Goal: Find specific page/section: Find specific page/section

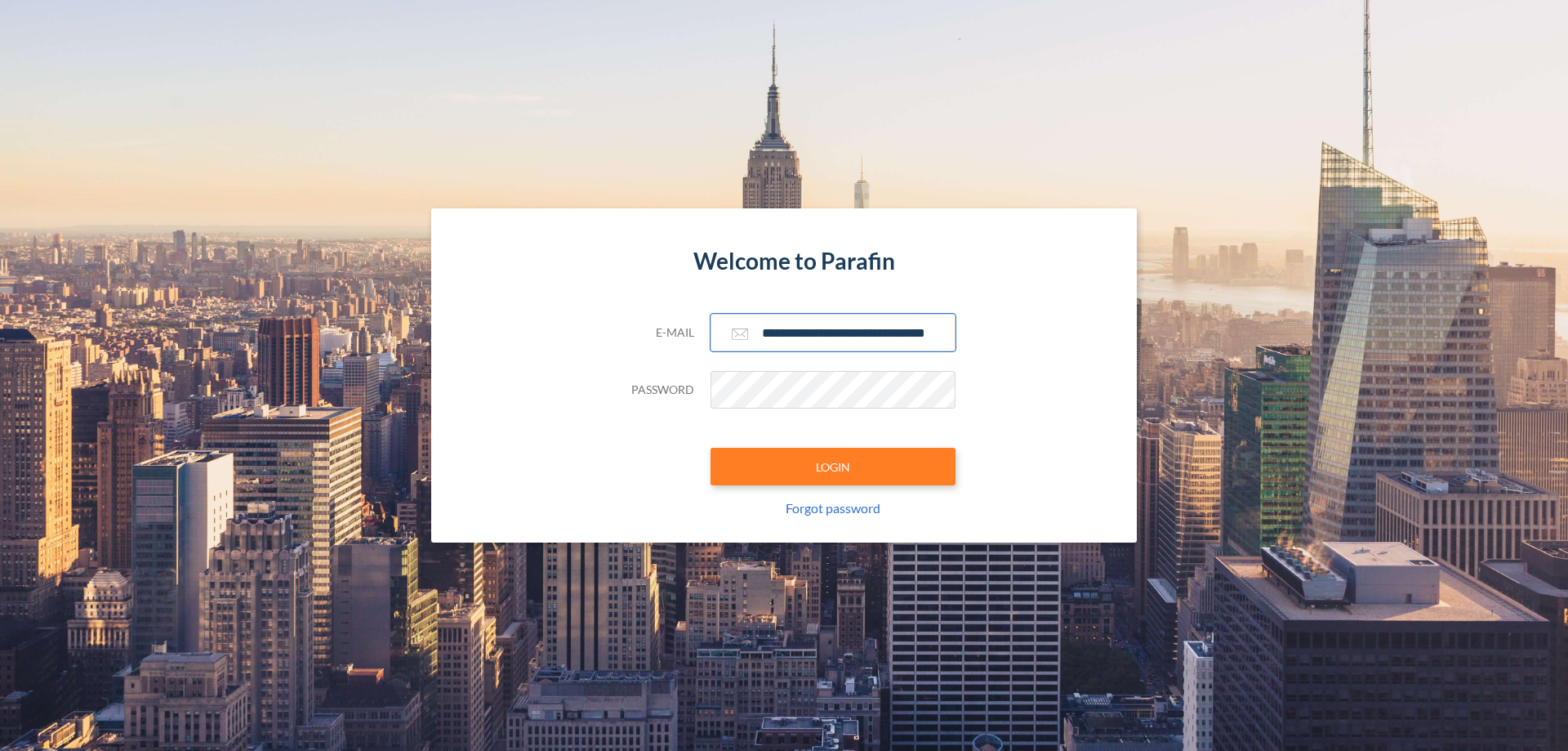
type input "**********"
click at [834, 466] on button "LOGIN" at bounding box center [833, 466] width 245 height 37
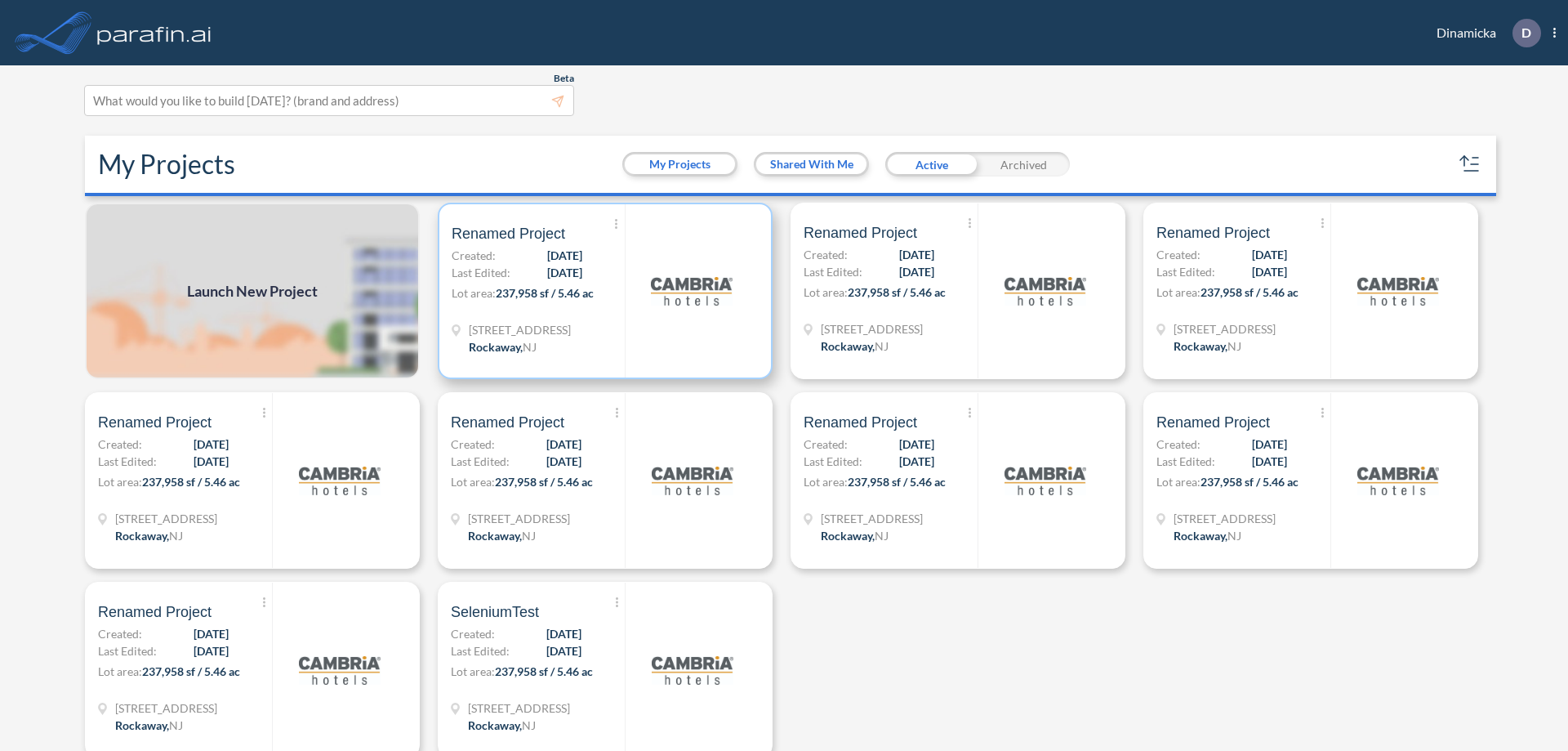
scroll to position [4, 0]
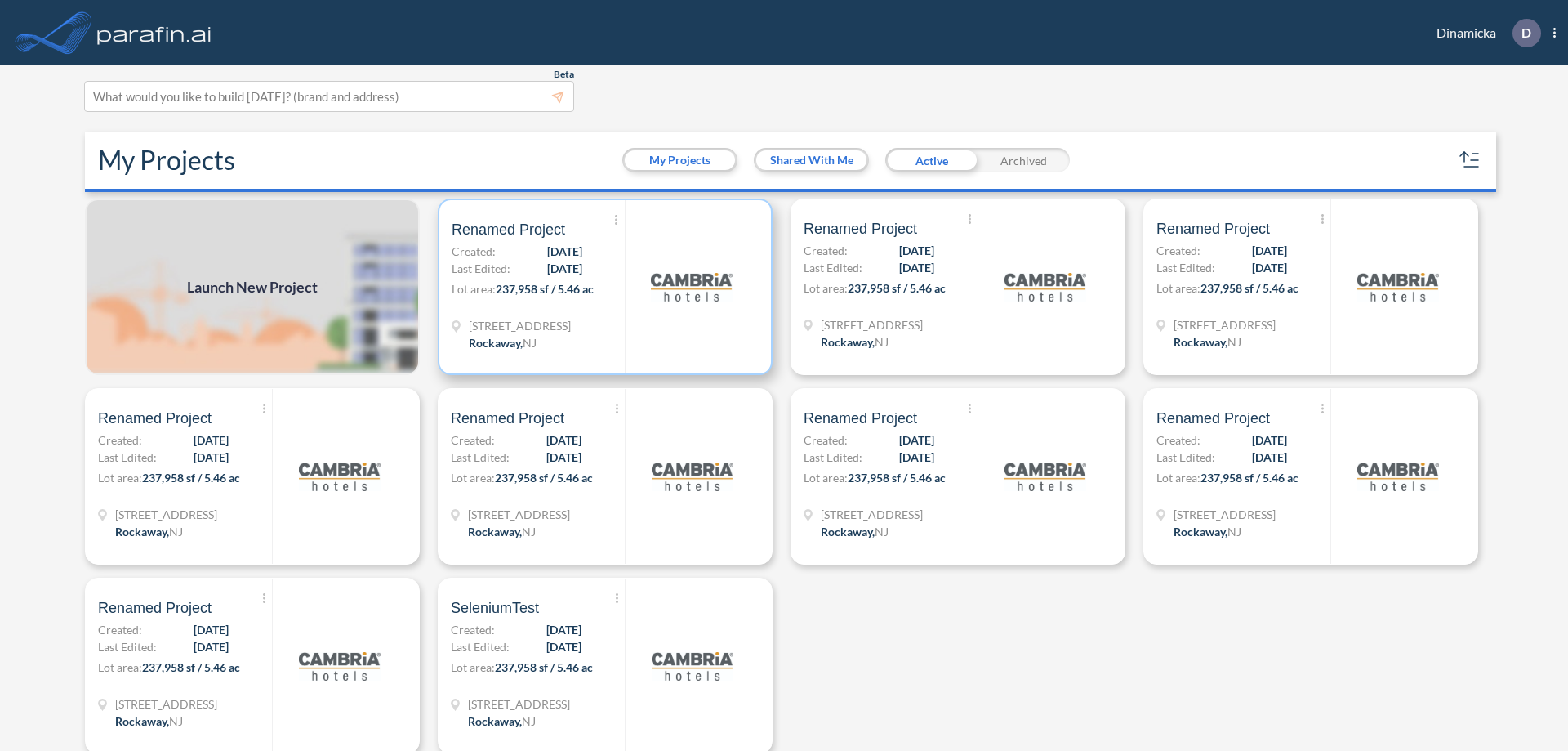
click at [602, 287] on p "Lot area: 237,958 sf / 5.46 ac" at bounding box center [538, 291] width 173 height 24
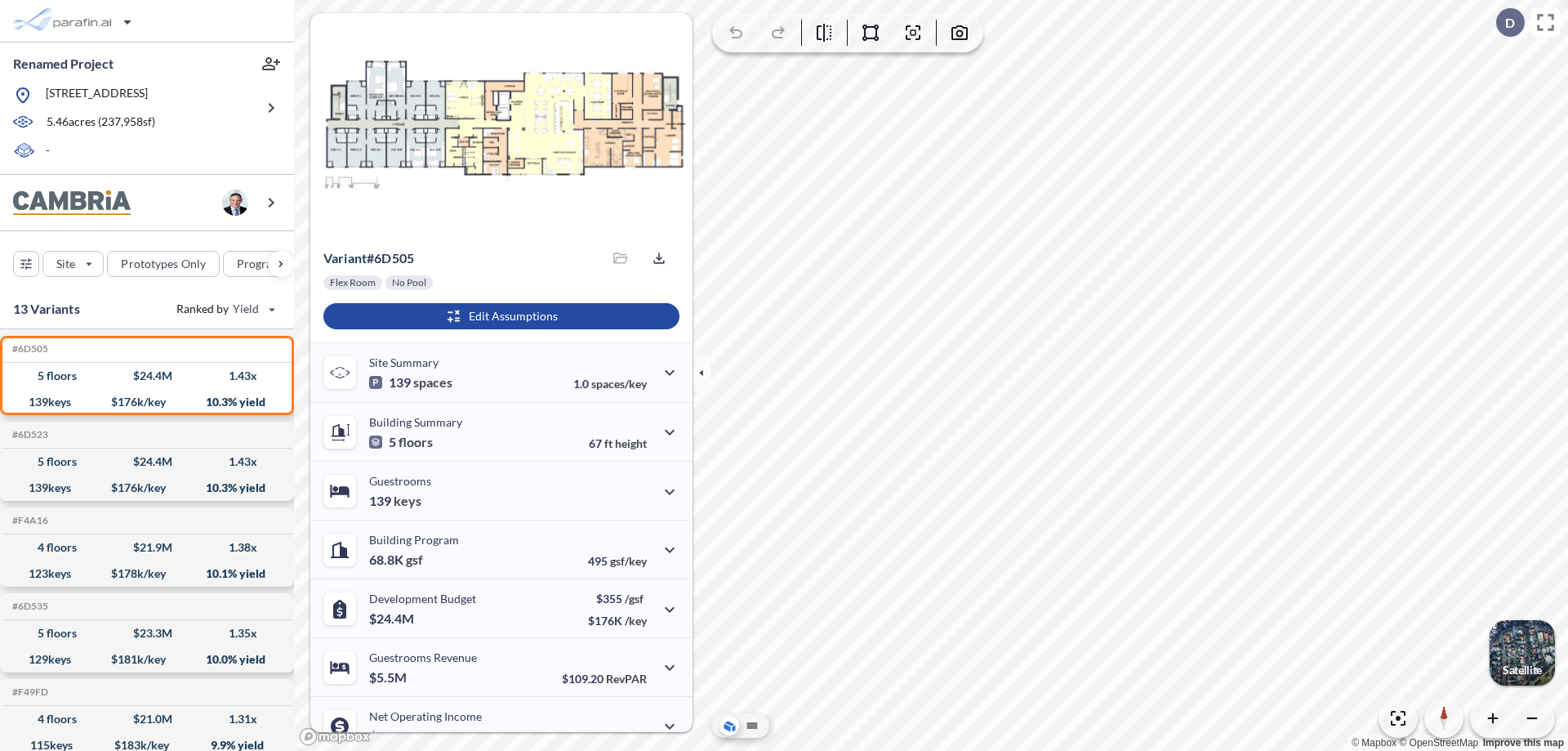
scroll to position [82, 0]
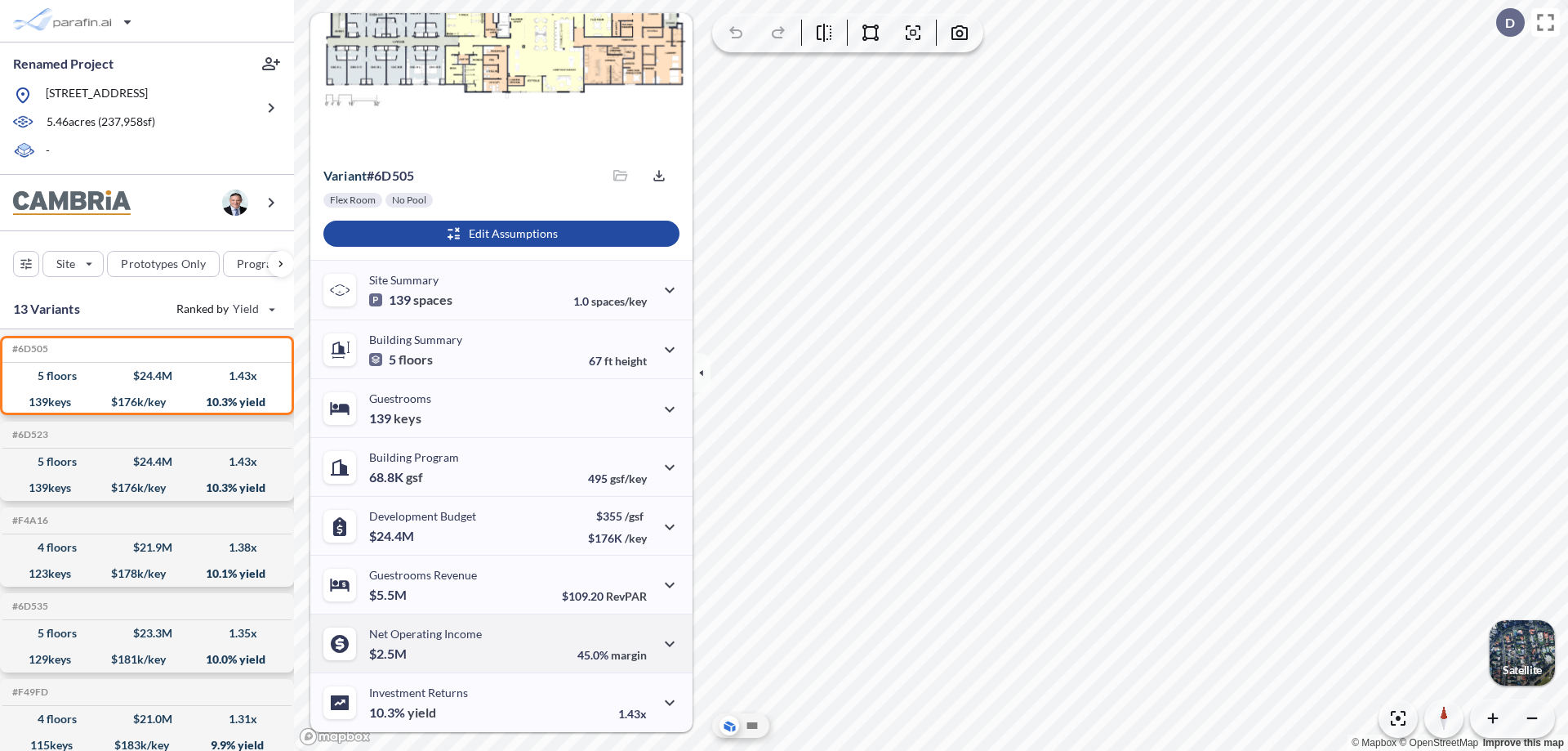
click at [499, 643] on div "Net Operating Income $2.5M 45.0% margin" at bounding box center [501, 643] width 382 height 59
